Goal: Task Accomplishment & Management: Use online tool/utility

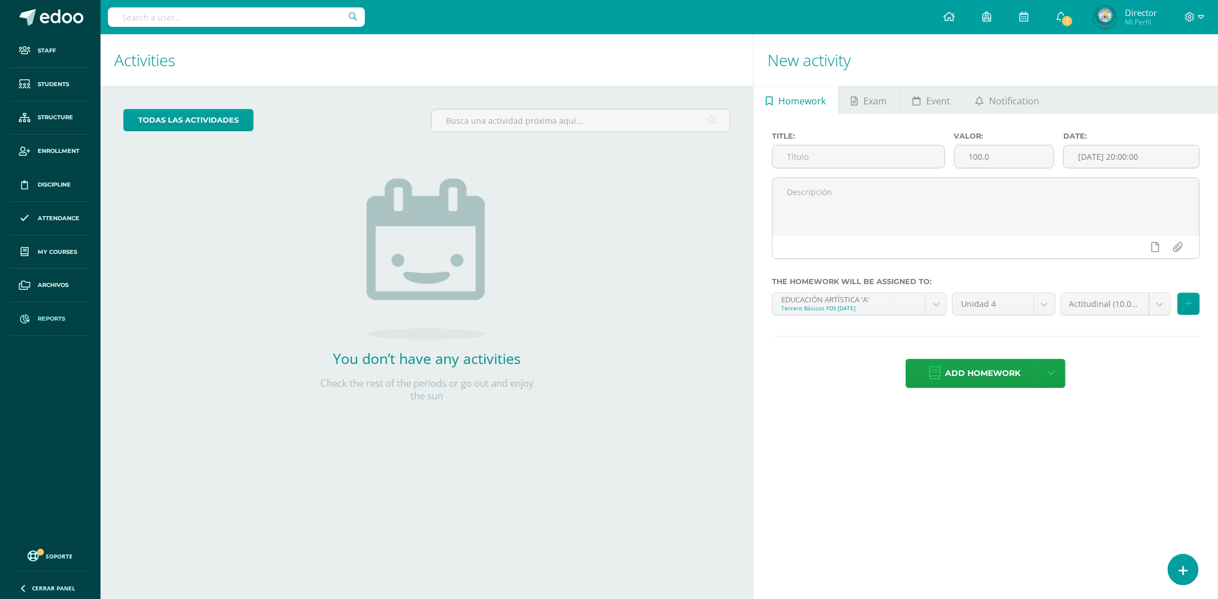
click at [51, 314] on link "Reports" at bounding box center [50, 320] width 82 height 34
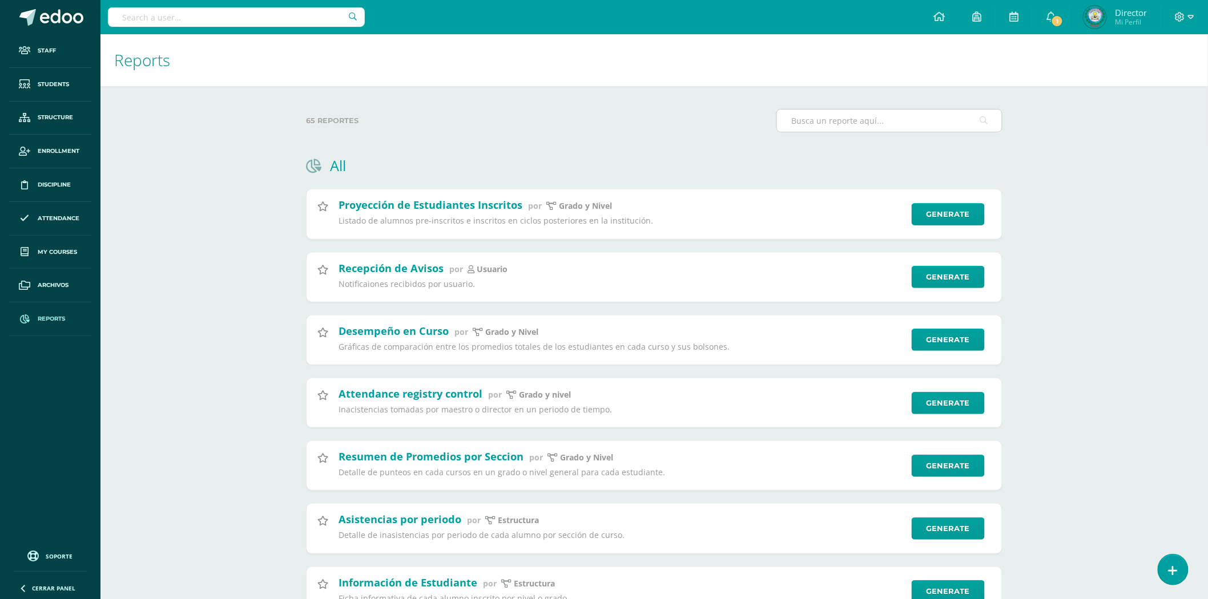
click at [919, 112] on input "text" at bounding box center [889, 121] width 225 height 22
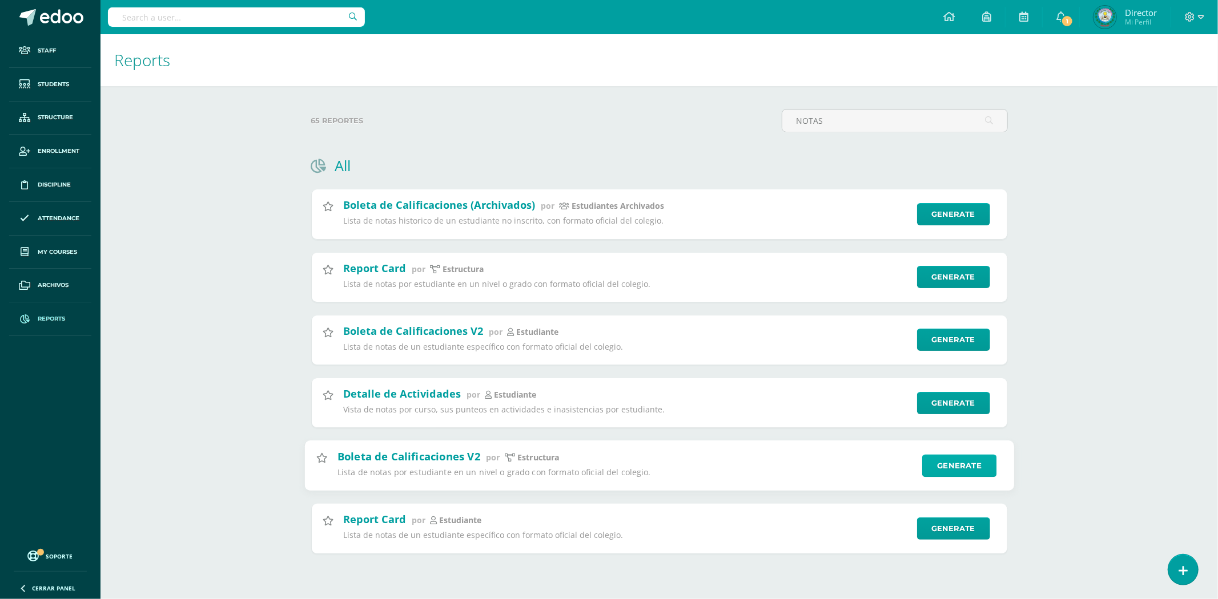
type input "NOTAS"
click at [965, 472] on link "Generate" at bounding box center [959, 465] width 75 height 23
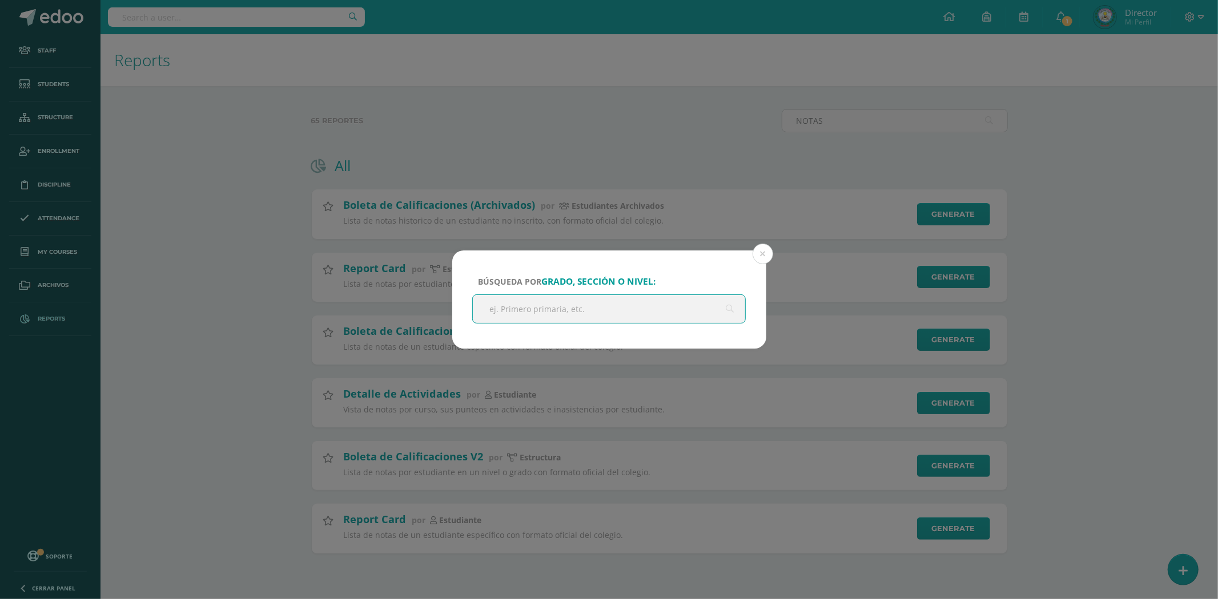
click at [588, 296] on input "text" at bounding box center [609, 309] width 273 height 28
type input "[PERSON_NAME]"
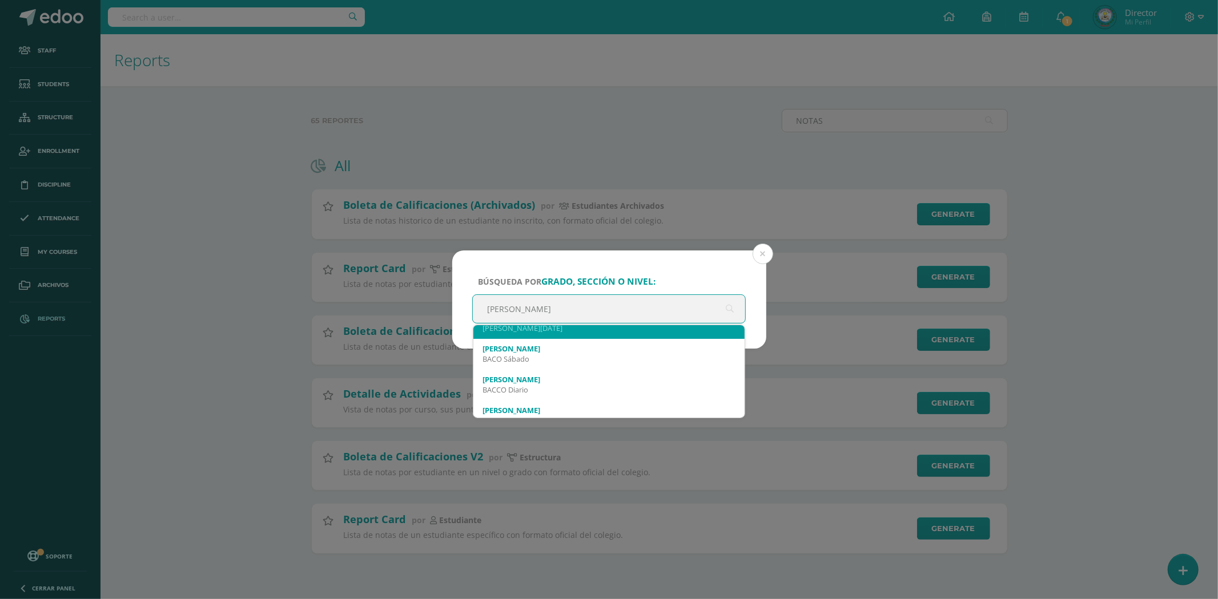
scroll to position [253, 0]
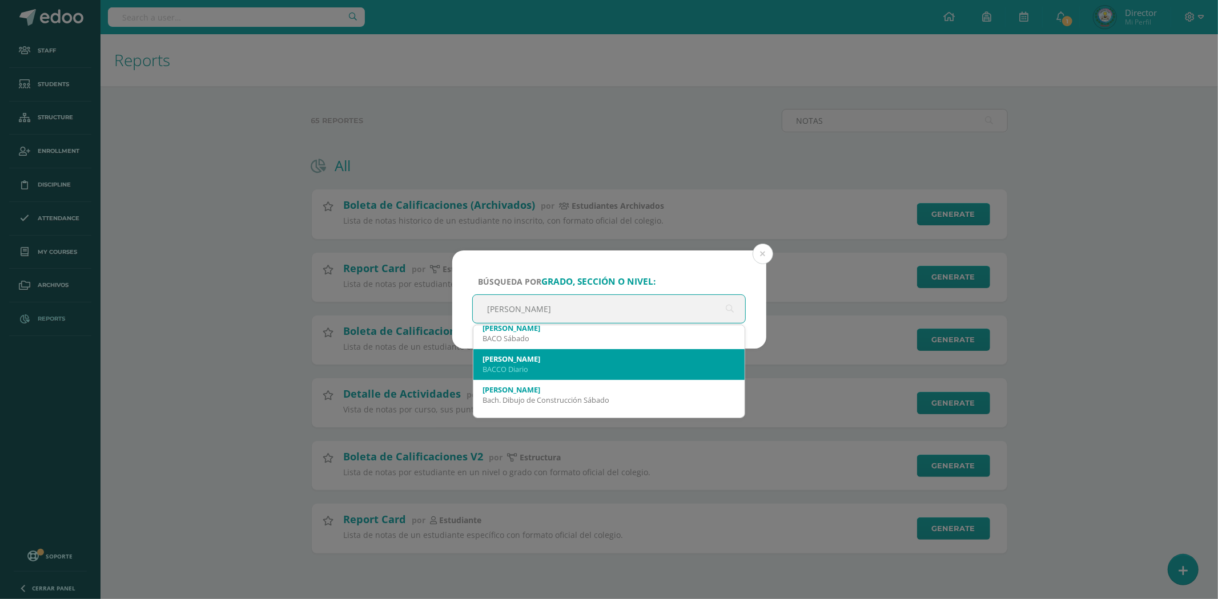
click at [611, 373] on div "[PERSON_NAME] Diario" at bounding box center [608, 364] width 253 height 30
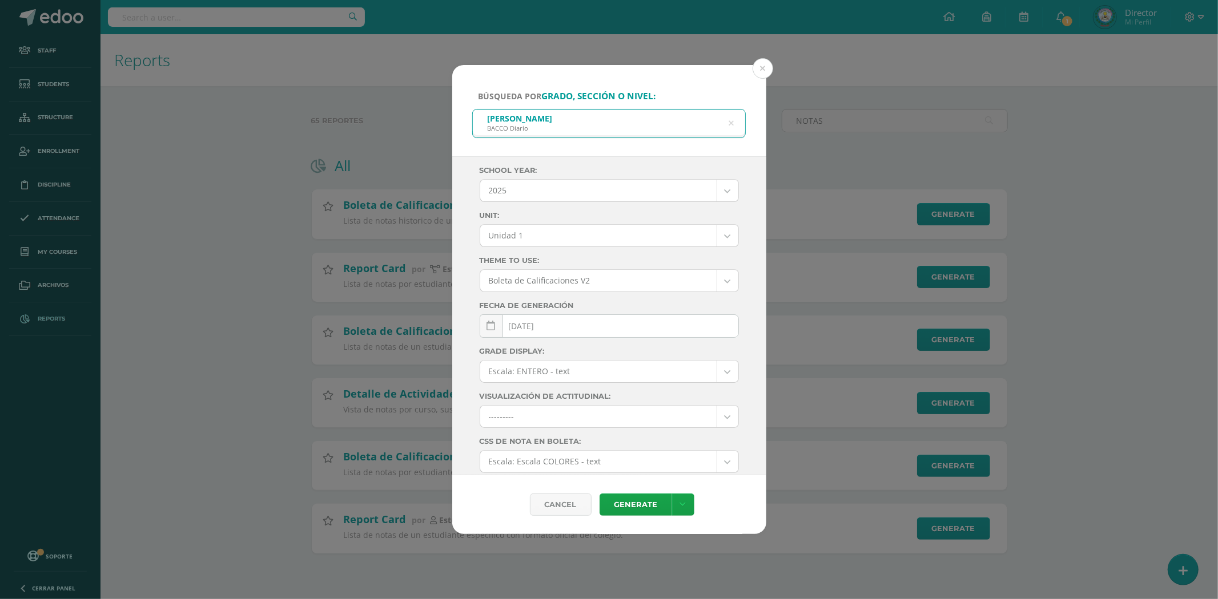
click at [589, 234] on body "Búsqueda por grado, sección o nivel: [PERSON_NAME] Diario [PERSON_NAME] School …" at bounding box center [609, 295] width 1218 height 590
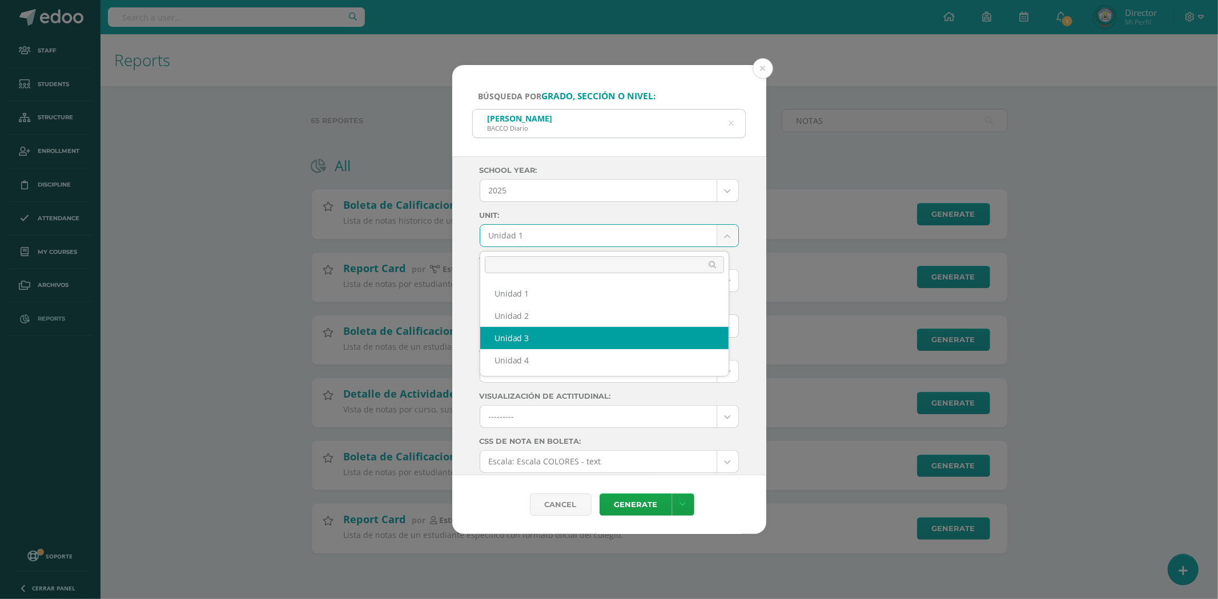
drag, startPoint x: 589, startPoint y: 341, endPoint x: 633, endPoint y: 460, distance: 126.4
select select "Unidad 3"
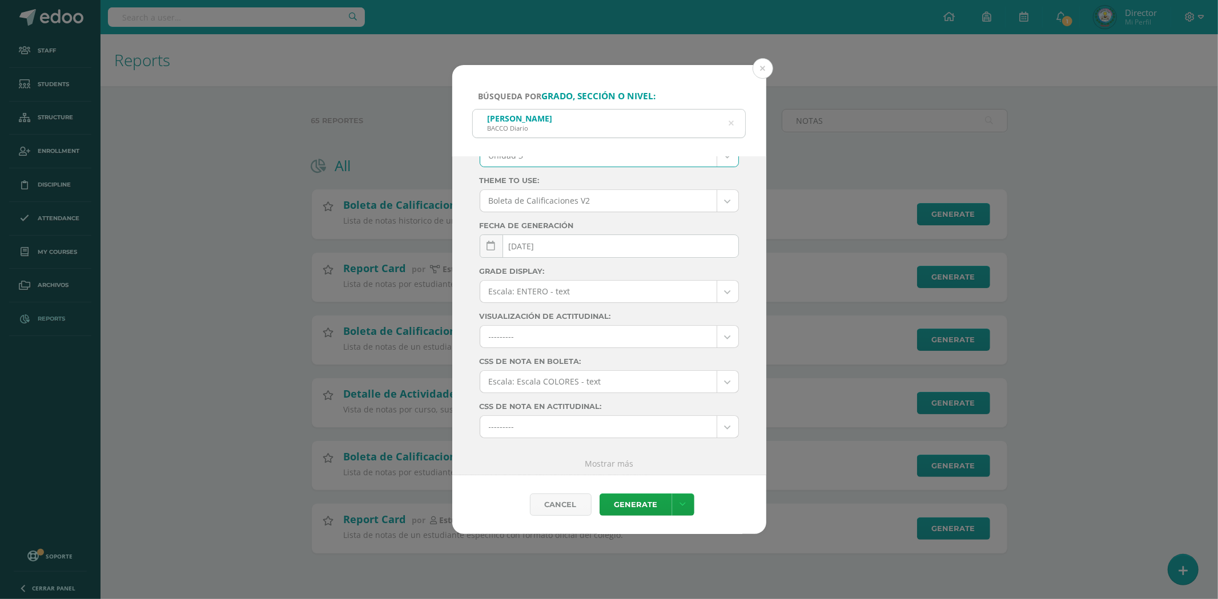
scroll to position [87, 0]
click at [653, 493] on div "Cancel Generate Download as HTML Download as PDF Download as XLS" at bounding box center [609, 505] width 314 height 59
click at [651, 499] on link "Generate" at bounding box center [635, 505] width 72 height 22
